Goal: Information Seeking & Learning: Learn about a topic

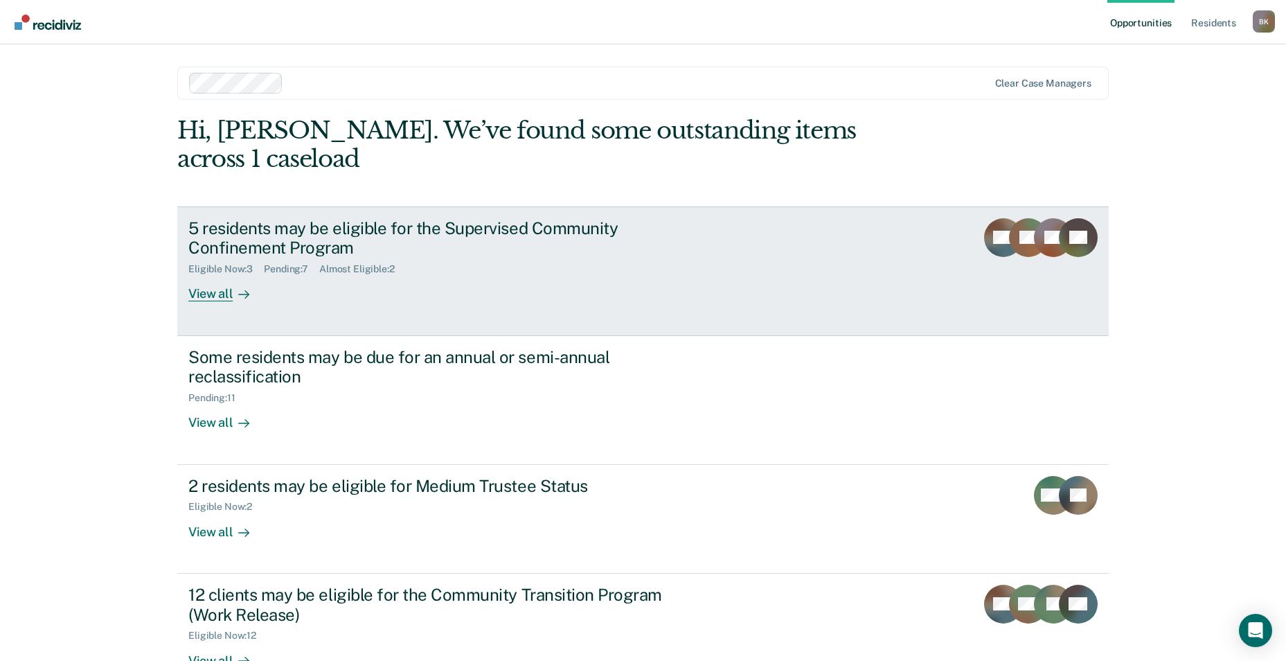
click at [310, 219] on div "5 residents may be eligible for the Supervised Community Confinement Program" at bounding box center [431, 238] width 486 height 40
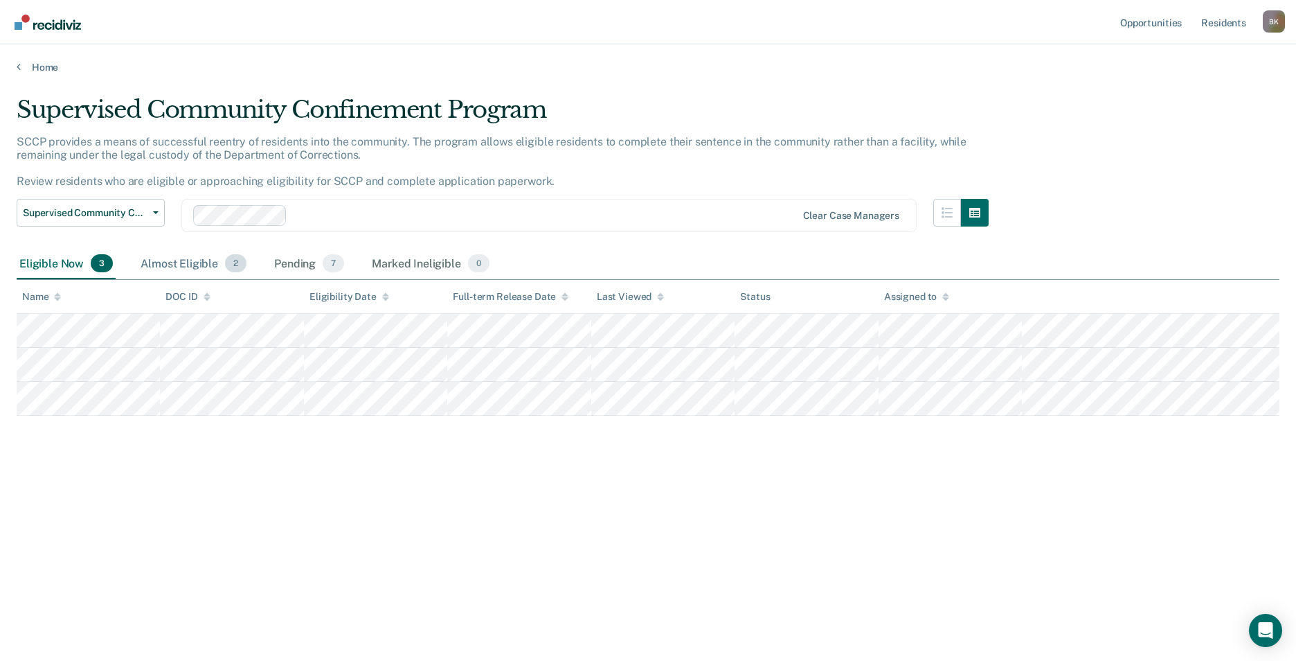
click at [187, 274] on div "Almost Eligible 2" at bounding box center [193, 264] width 111 height 30
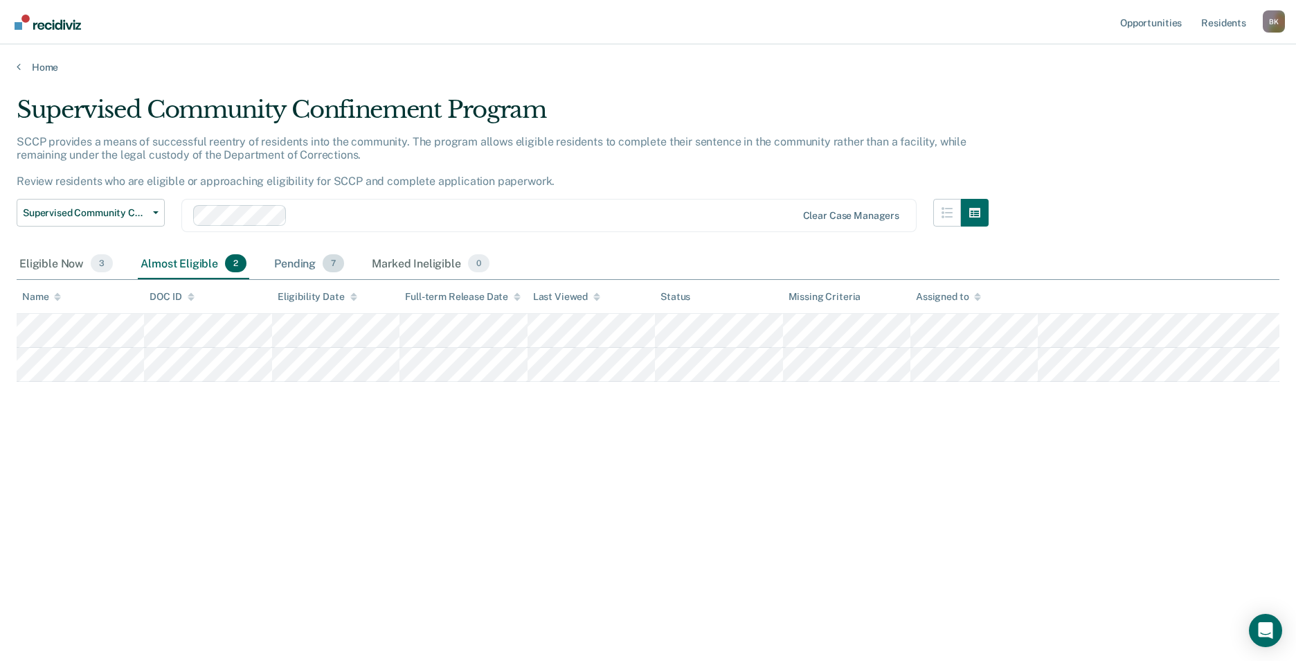
click at [304, 262] on div "Pending 7" at bounding box center [308, 264] width 75 height 30
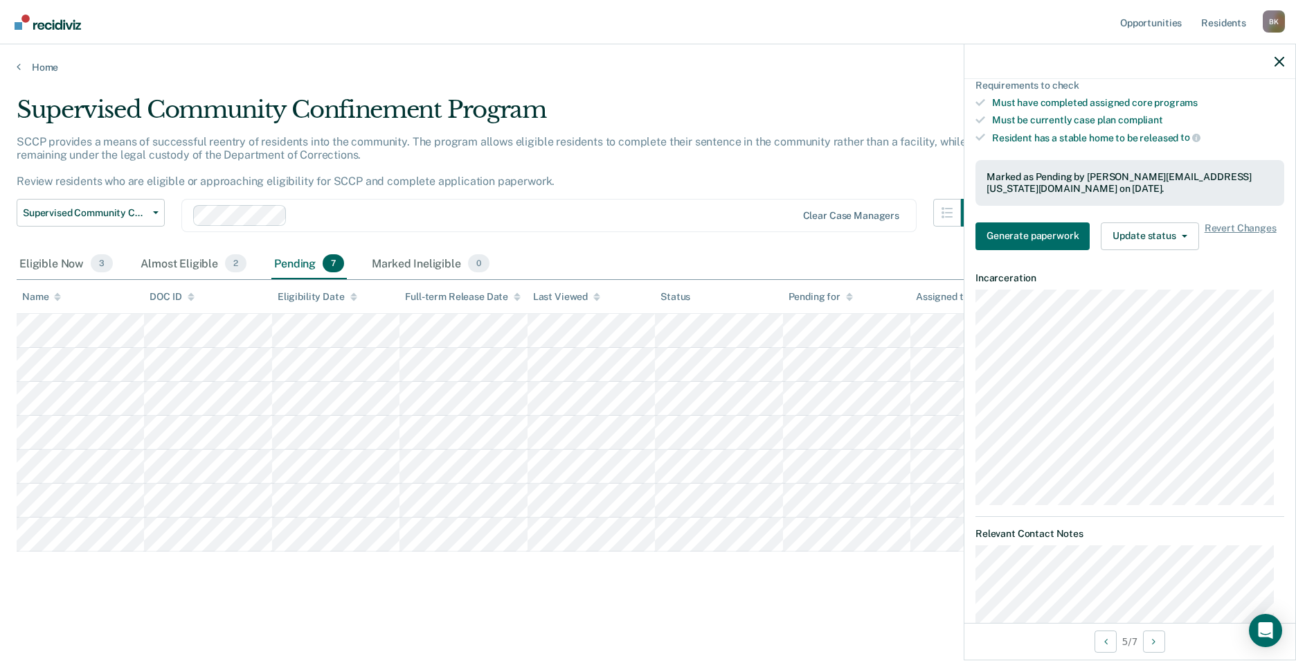
scroll to position [277, 0]
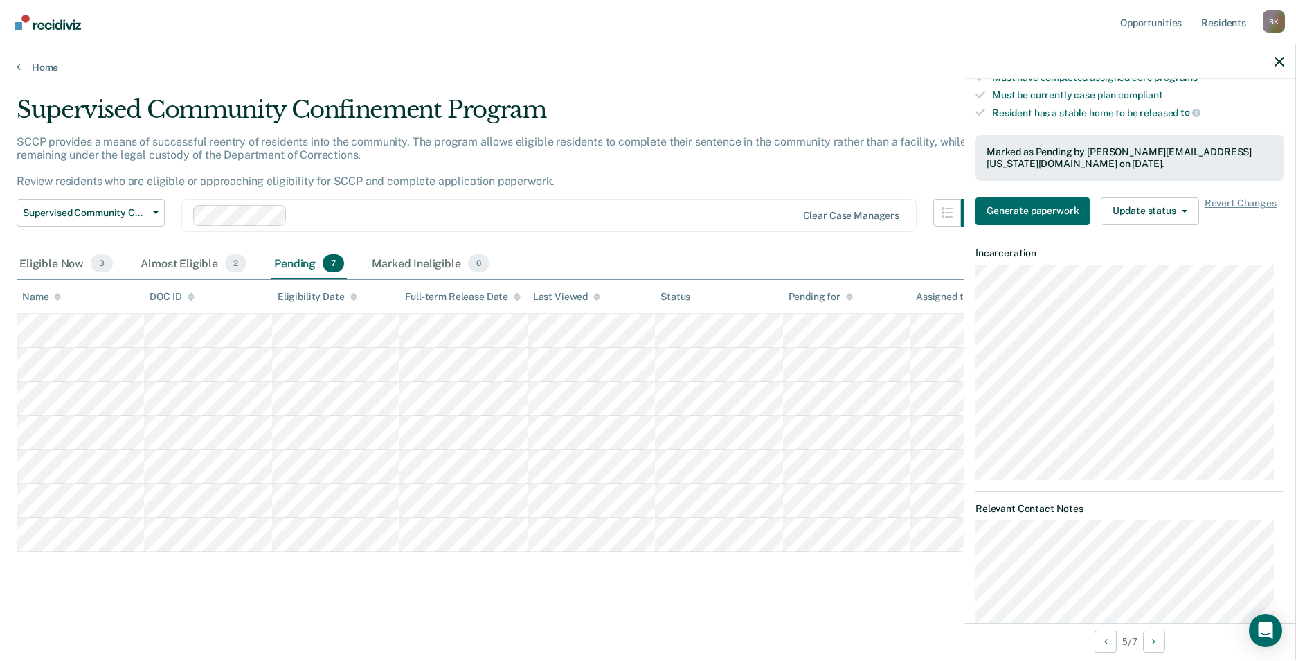
click at [682, 133] on div "Supervised Community Confinement Program" at bounding box center [503, 115] width 972 height 39
click at [1280, 61] on icon "button" at bounding box center [1280, 62] width 10 height 10
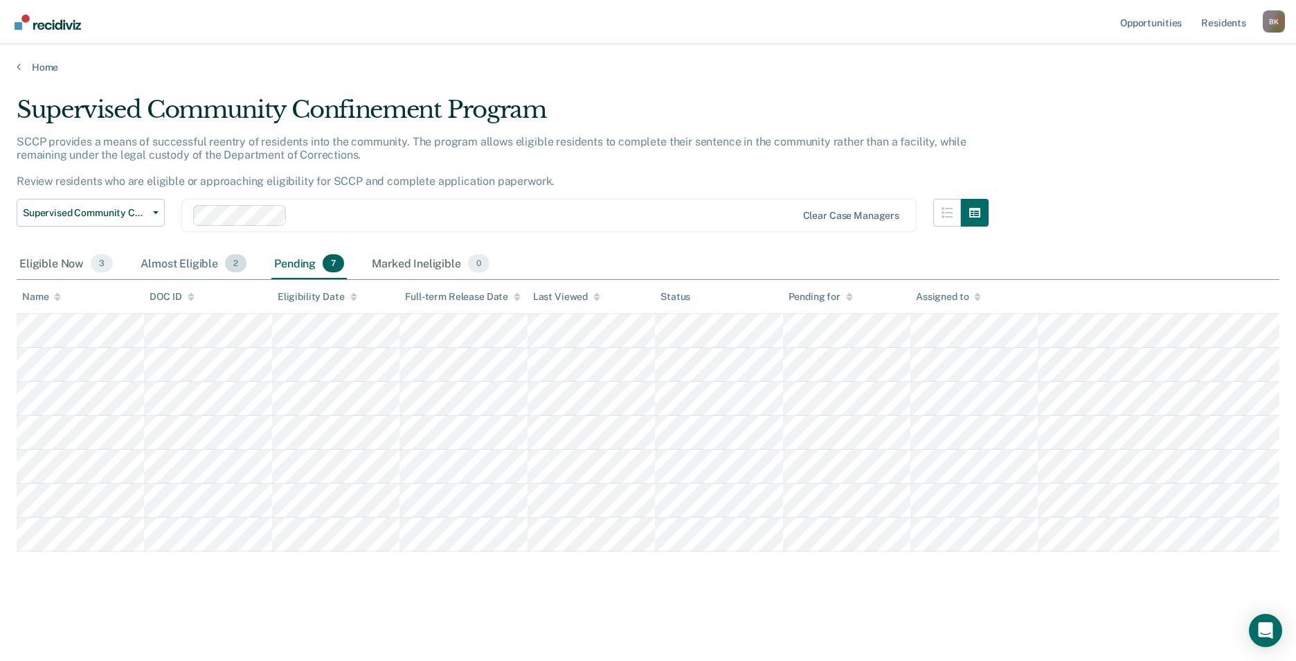
click at [160, 260] on div "Almost Eligible 2" at bounding box center [193, 264] width 111 height 30
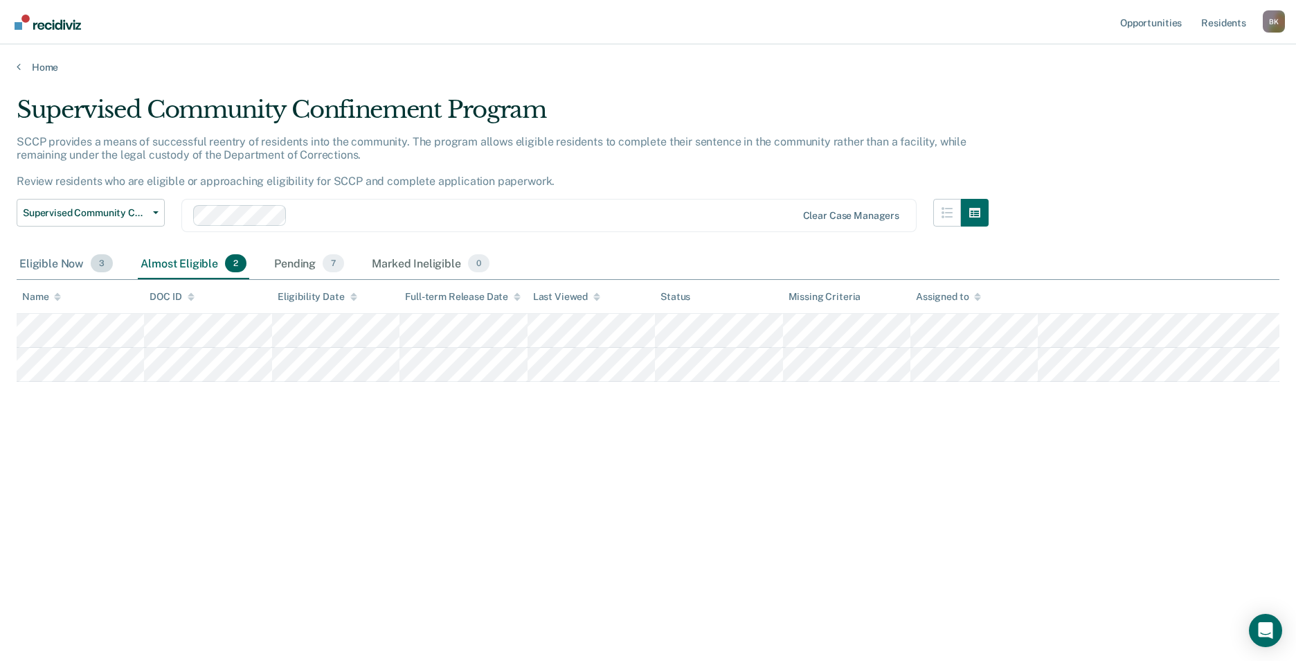
click at [71, 276] on div "Eligible Now 3" at bounding box center [66, 264] width 99 height 30
